Goal: Task Accomplishment & Management: Use online tool/utility

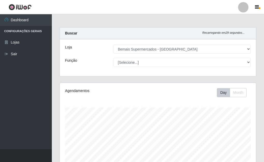
select select "249"
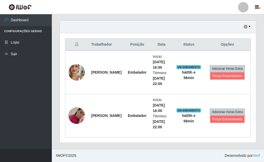
scroll to position [107, 196]
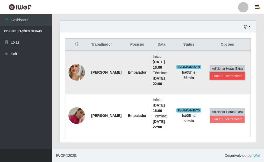
click at [228, 76] on button "Forçar Encerramento" at bounding box center [227, 75] width 35 height 7
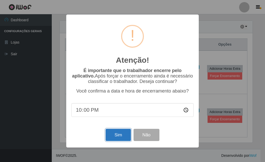
click at [116, 138] on button "Sim" at bounding box center [118, 135] width 25 height 12
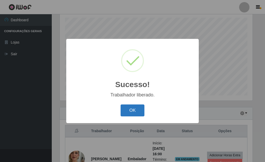
click at [128, 112] on button "OK" at bounding box center [133, 110] width 24 height 12
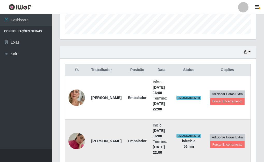
scroll to position [168, 0]
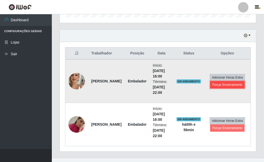
click at [229, 84] on button "Forçar Encerramento" at bounding box center [227, 84] width 35 height 7
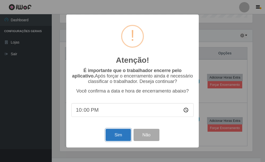
click at [113, 136] on button "Sim" at bounding box center [118, 135] width 25 height 12
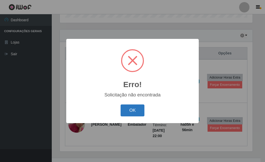
click at [126, 107] on button "OK" at bounding box center [133, 110] width 24 height 12
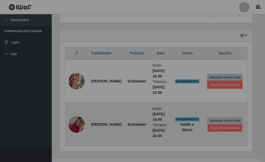
scroll to position [107, 196]
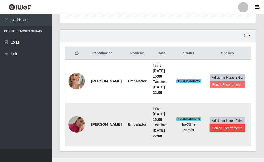
click at [232, 128] on button "Forçar Encerramento" at bounding box center [227, 127] width 35 height 7
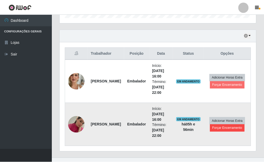
scroll to position [107, 193]
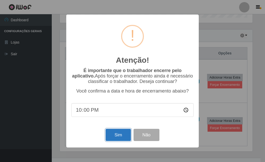
click at [124, 136] on button "Sim" at bounding box center [118, 135] width 25 height 12
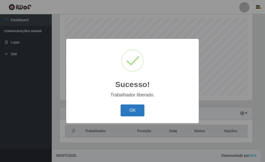
click at [134, 107] on button "OK" at bounding box center [133, 110] width 24 height 12
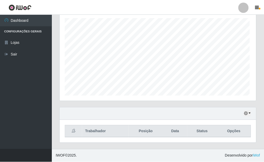
scroll to position [107, 196]
